Goal: Information Seeking & Learning: Learn about a topic

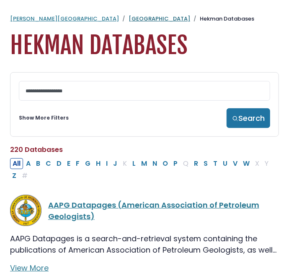
click at [129, 19] on link "[GEOGRAPHIC_DATA]" at bounding box center [160, 19] width 62 height 8
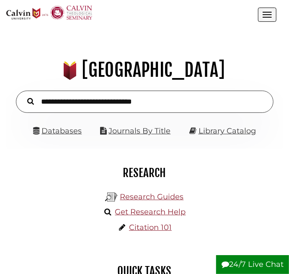
scroll to position [88, 264]
click at [60, 101] on input "text" at bounding box center [145, 102] width 258 height 22
type input "**********"
click at [23, 96] on button "Search" at bounding box center [30, 101] width 15 height 10
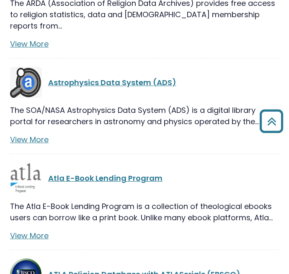
scroll to position [2951, 0]
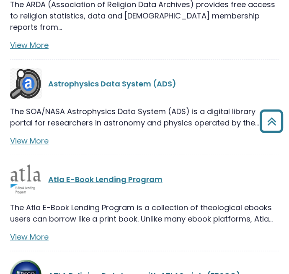
click at [74, 270] on link "ATLA Religion Database with ATLASerials (EBSCO)" at bounding box center [144, 275] width 192 height 10
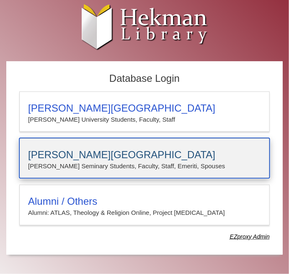
click at [51, 156] on h3 "[PERSON_NAME][GEOGRAPHIC_DATA]" at bounding box center [144, 155] width 233 height 12
